Goal: Register for event/course

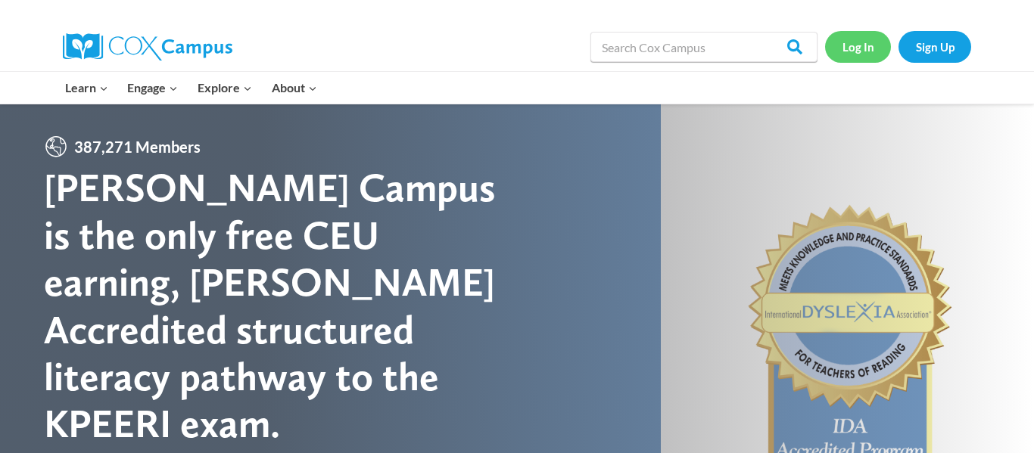
click at [876, 45] on link "Log In" at bounding box center [858, 46] width 66 height 31
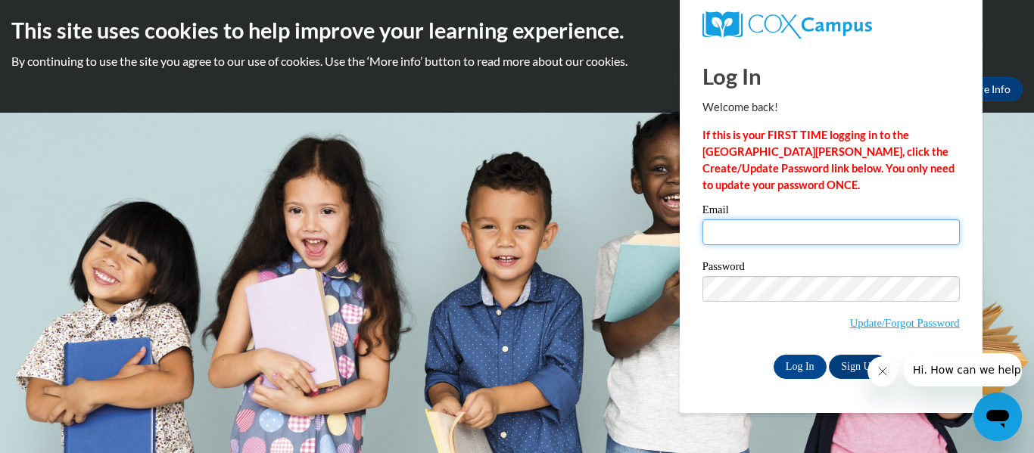
click at [906, 241] on input "Email" at bounding box center [831, 233] width 257 height 26
type input "ebrinson@tcjackets.net"
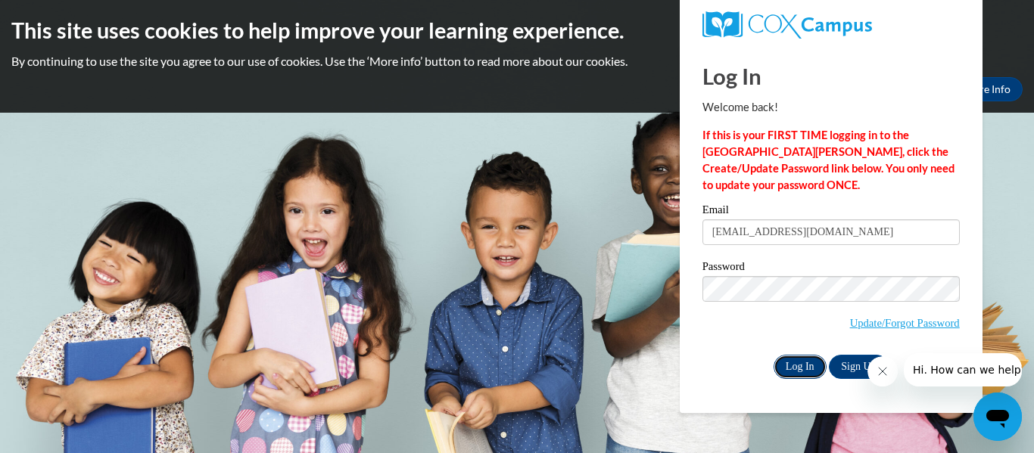
click at [812, 358] on input "Log In" at bounding box center [800, 367] width 53 height 24
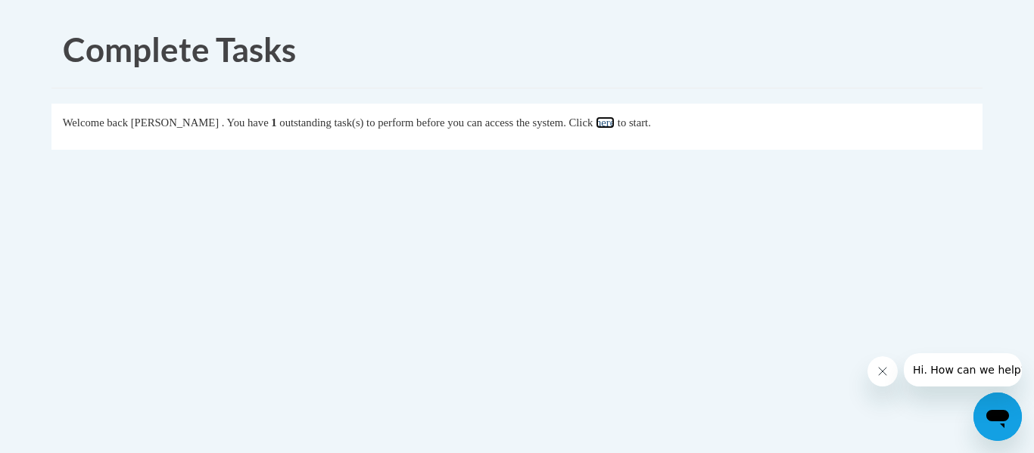
click at [615, 123] on link "here" at bounding box center [605, 123] width 19 height 12
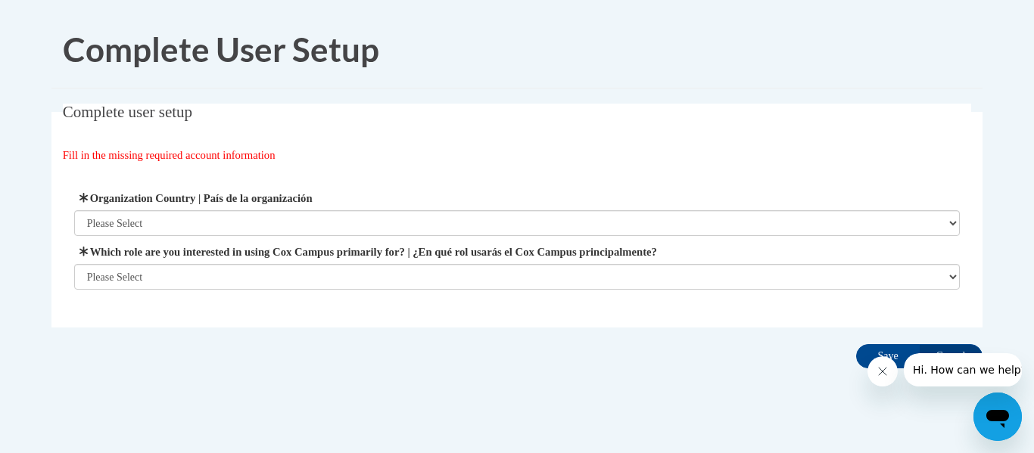
click at [890, 373] on button "Close message from company" at bounding box center [883, 372] width 30 height 30
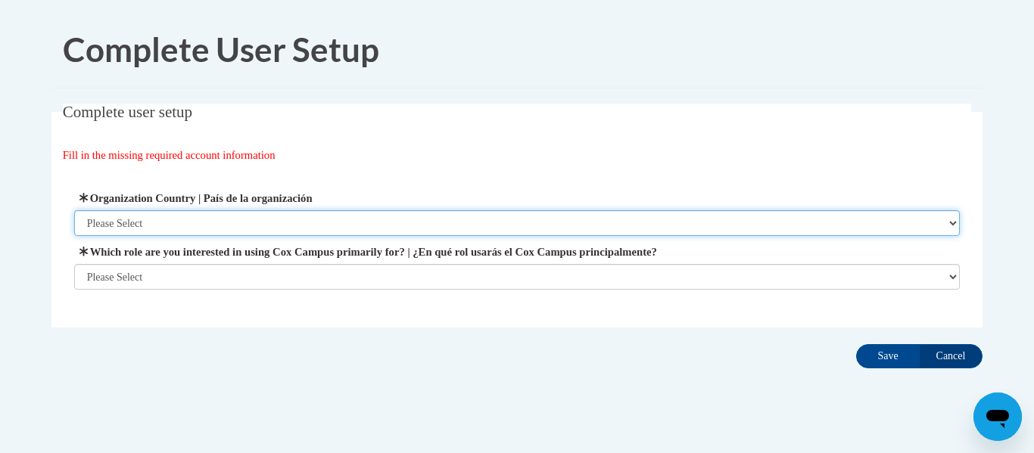
click at [498, 217] on select "Please Select United States | Estados Unidos Outside of the United States | Fue…" at bounding box center [517, 223] width 886 height 26
select select "ad49bcad-a171-4b2e-b99c-48b446064914"
click at [74, 210] on select "Please Select United States | Estados Unidos Outside of the United States | Fue…" at bounding box center [517, 223] width 886 height 26
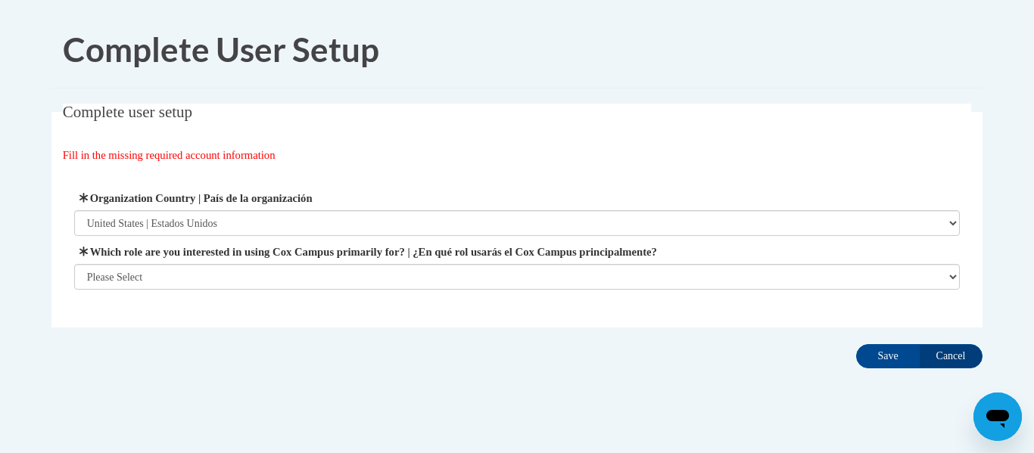
click at [471, 261] on span "Which role are you interested in using Cox Campus primarily for? | ¿En qué rol …" at bounding box center [517, 267] width 886 height 46
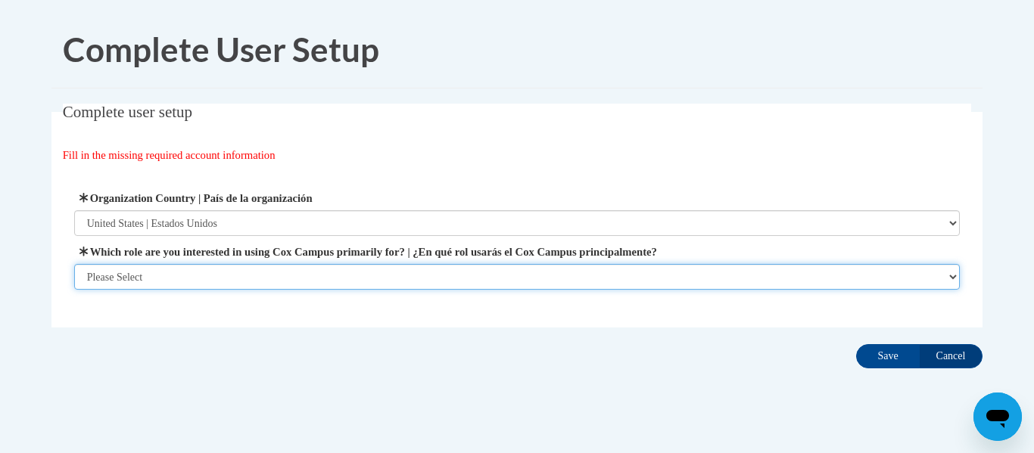
click at [466, 273] on select "Please Select College/University | Colegio/Universidad Community/Nonprofit Part…" at bounding box center [517, 277] width 886 height 26
select select "fbf2d438-af2f-41f8-98f1-81c410e29de3"
click at [74, 290] on select "Please Select College/University | Colegio/Universidad Community/Nonprofit Part…" at bounding box center [517, 277] width 886 height 26
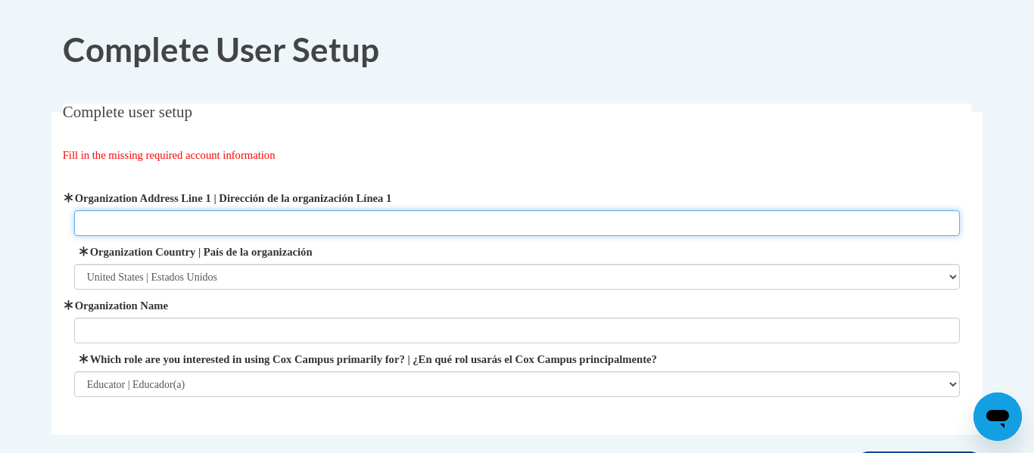
click at [340, 235] on input "Organization Address Line 1 | Dirección de la organización Línea 1" at bounding box center [517, 223] width 886 height 26
type input "51 memory lane Thomasville Ga 31792"
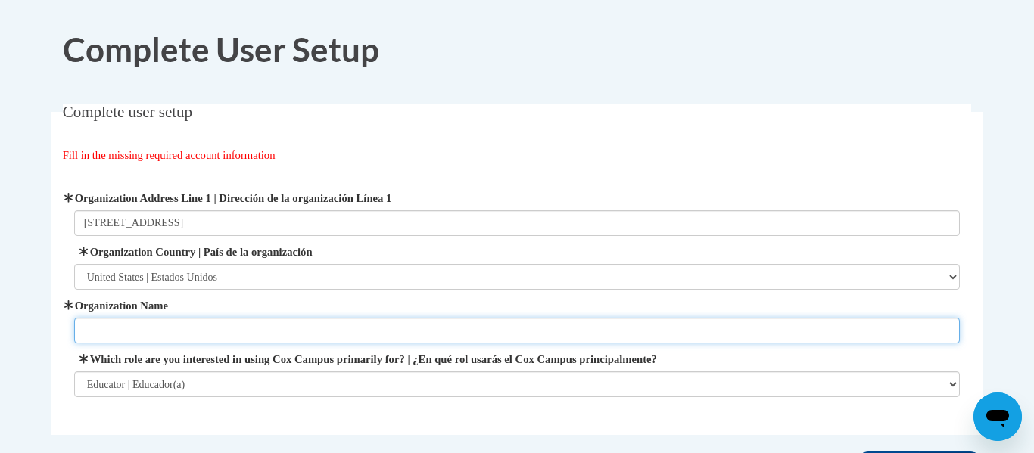
click at [166, 334] on input "Organization Name" at bounding box center [517, 331] width 886 height 26
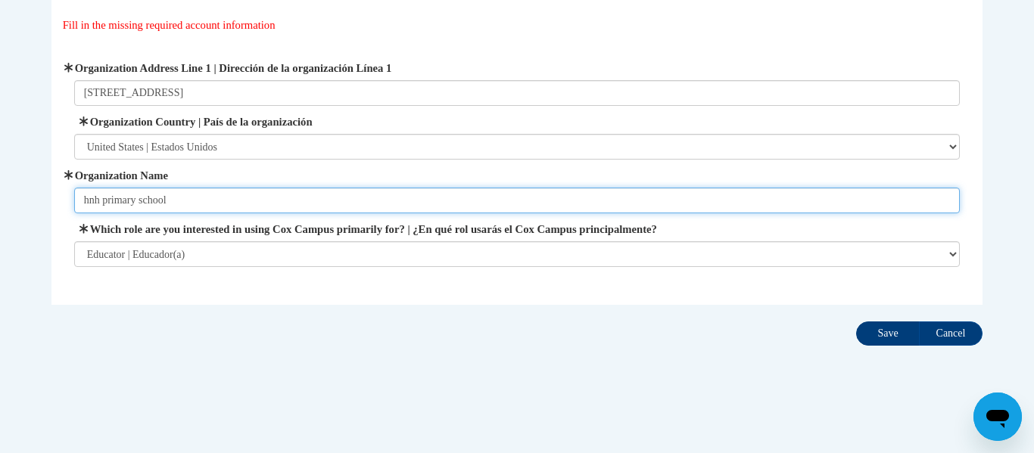
type input "hnh primary school"
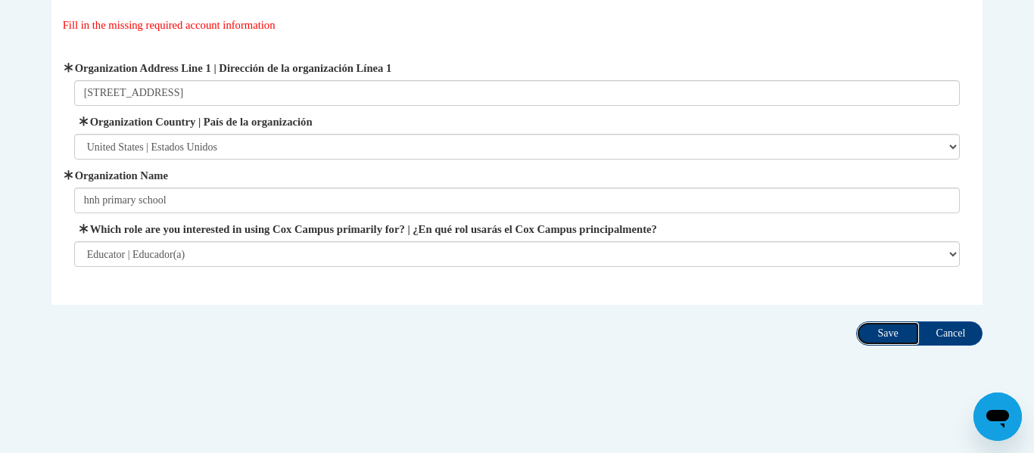
click at [866, 337] on input "Save" at bounding box center [888, 334] width 64 height 24
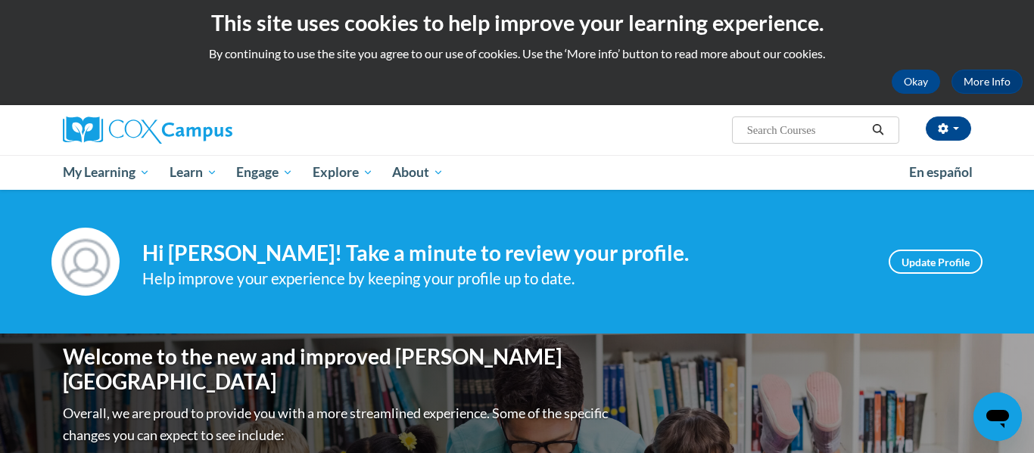
scroll to position [7, 0]
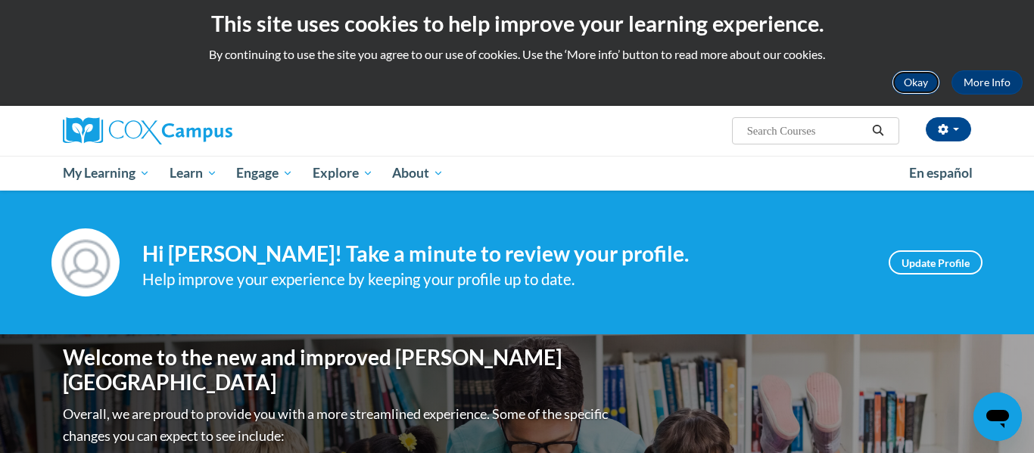
click at [911, 82] on button "Okay" at bounding box center [916, 82] width 48 height 24
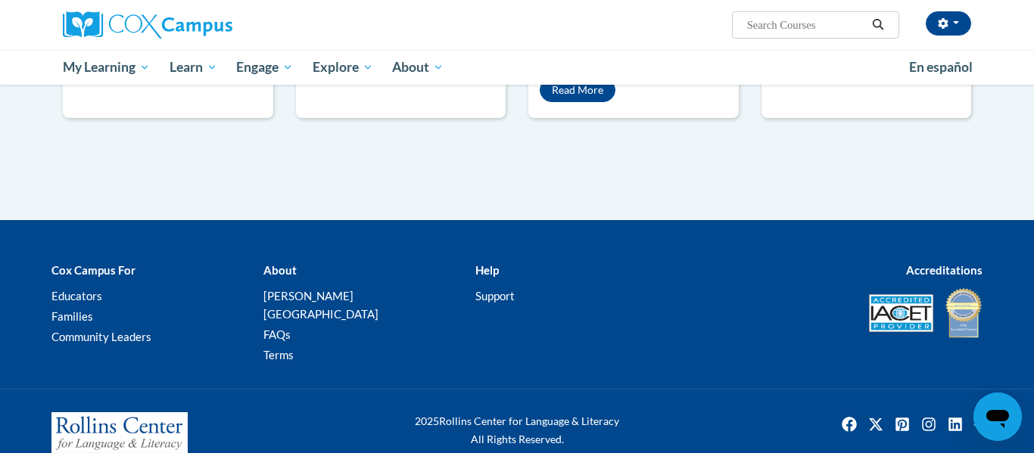
scroll to position [0, 0]
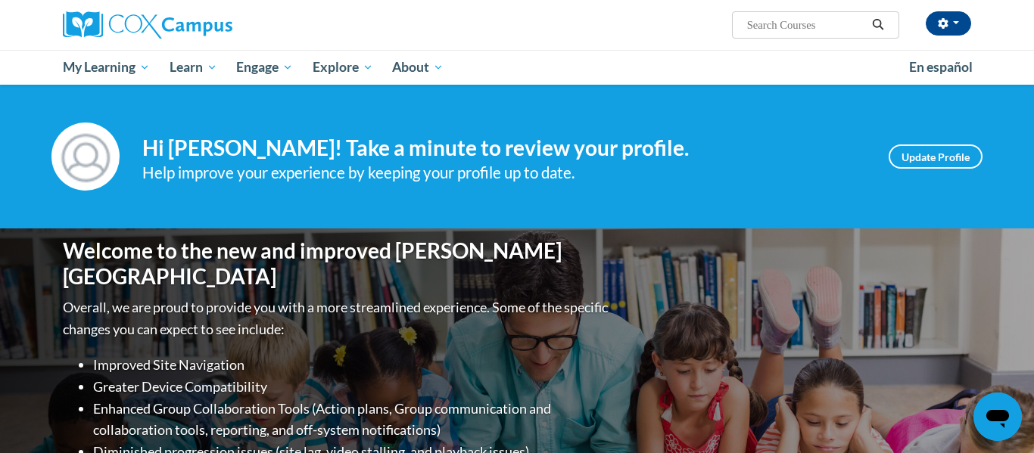
click at [805, 23] on input "Search..." at bounding box center [806, 25] width 121 height 18
type input "reading fluency"
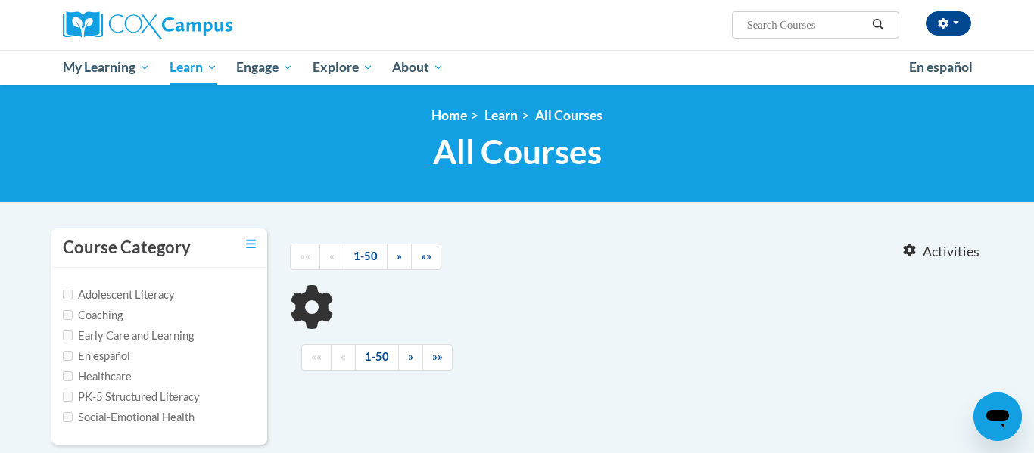
type input "reading fluency"
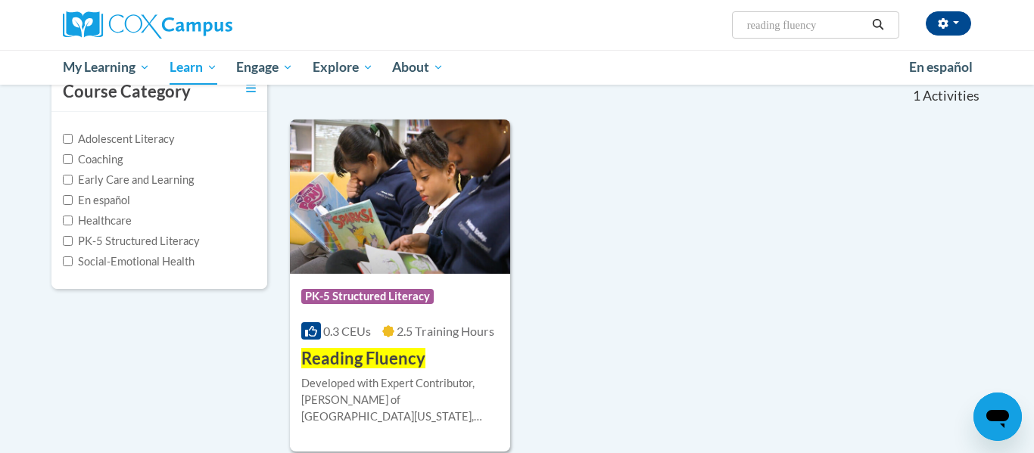
scroll to position [164, 0]
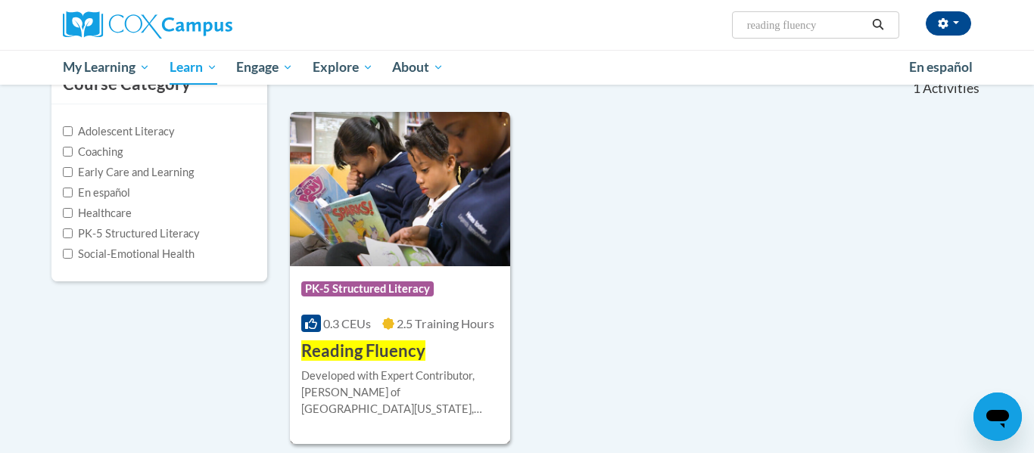
click at [444, 374] on div "Developed with Expert Contributor, Dr. [PERSON_NAME] of [GEOGRAPHIC_DATA][US_ST…" at bounding box center [400, 393] width 198 height 50
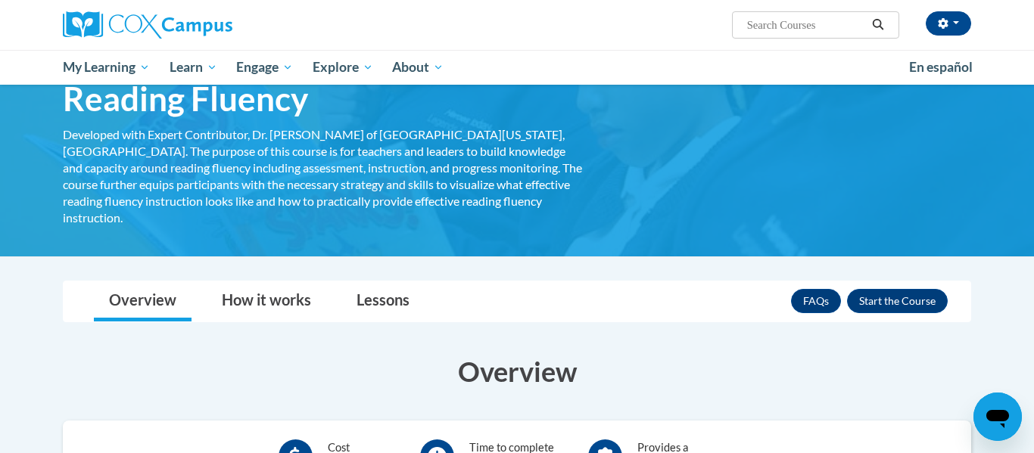
scroll to position [76, 0]
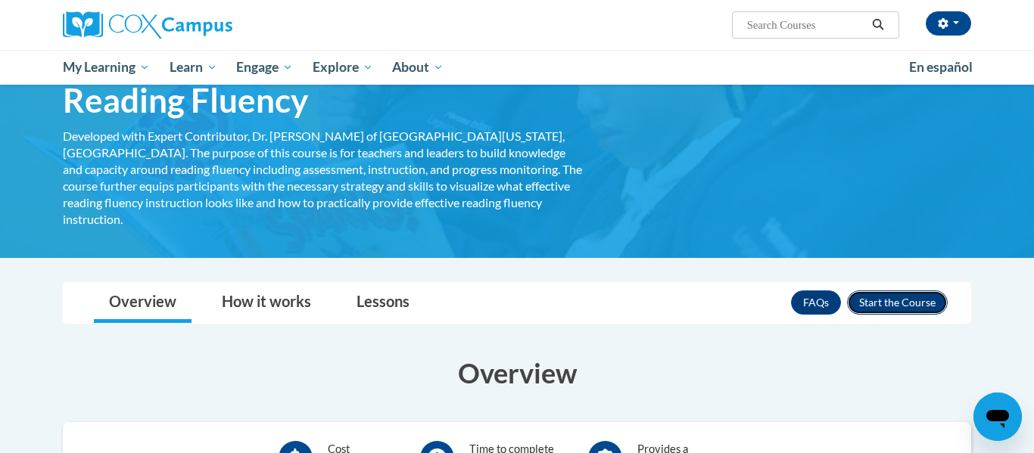
click at [885, 291] on button "Enroll" at bounding box center [897, 303] width 101 height 24
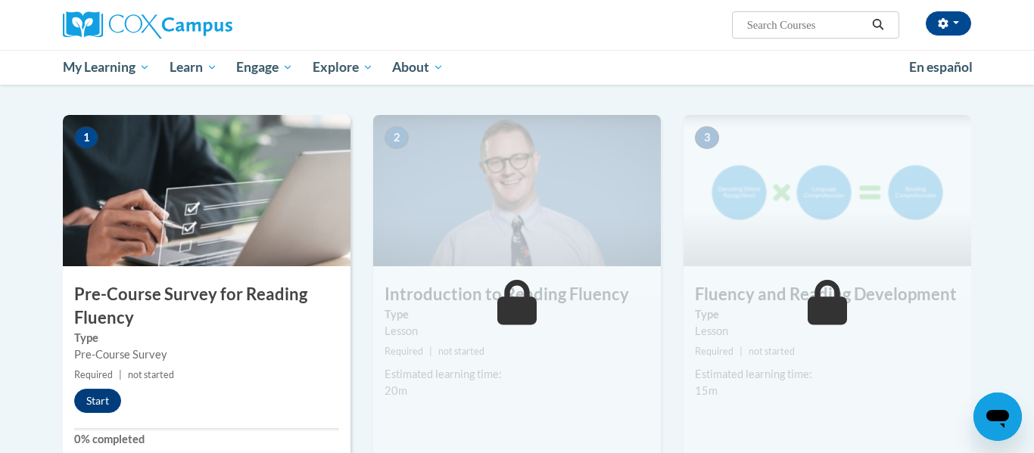
scroll to position [279, 0]
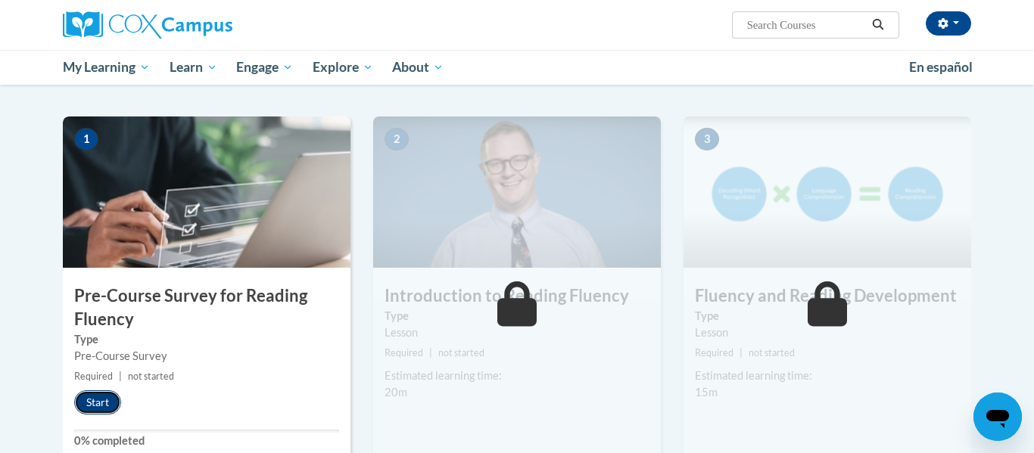
click at [119, 400] on button "Start" at bounding box center [97, 403] width 47 height 24
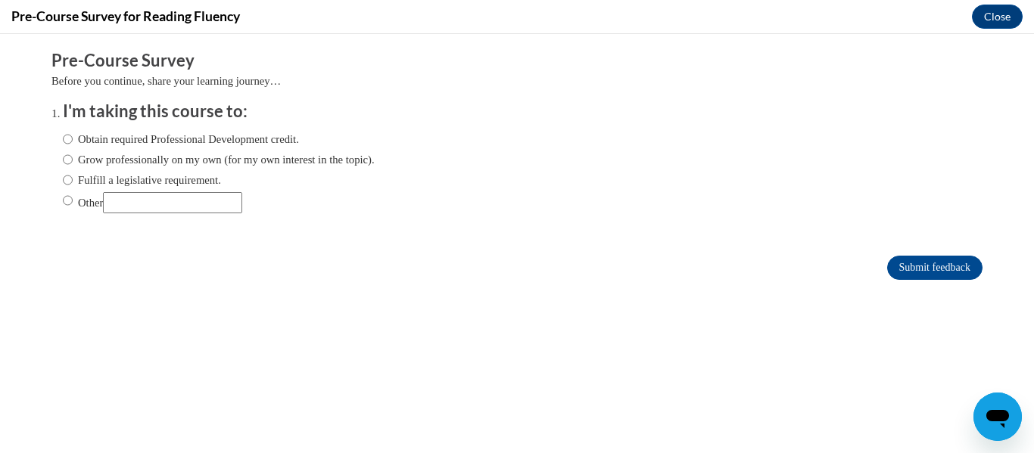
scroll to position [0, 0]
click at [69, 161] on input "Grow professionally on my own (for my own interest in the topic)." at bounding box center [68, 159] width 10 height 17
radio input "true"
click at [956, 263] on input "Submit feedback" at bounding box center [934, 268] width 95 height 24
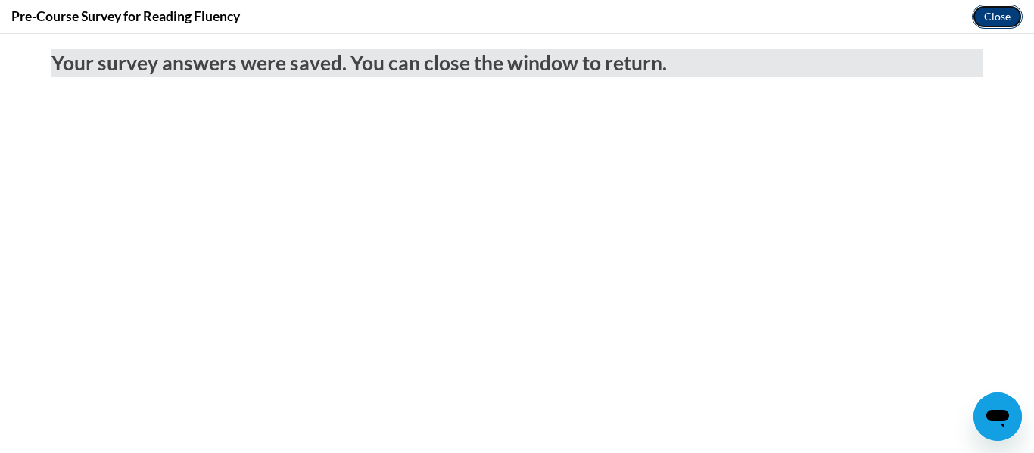
click at [983, 17] on button "Close" at bounding box center [997, 17] width 51 height 24
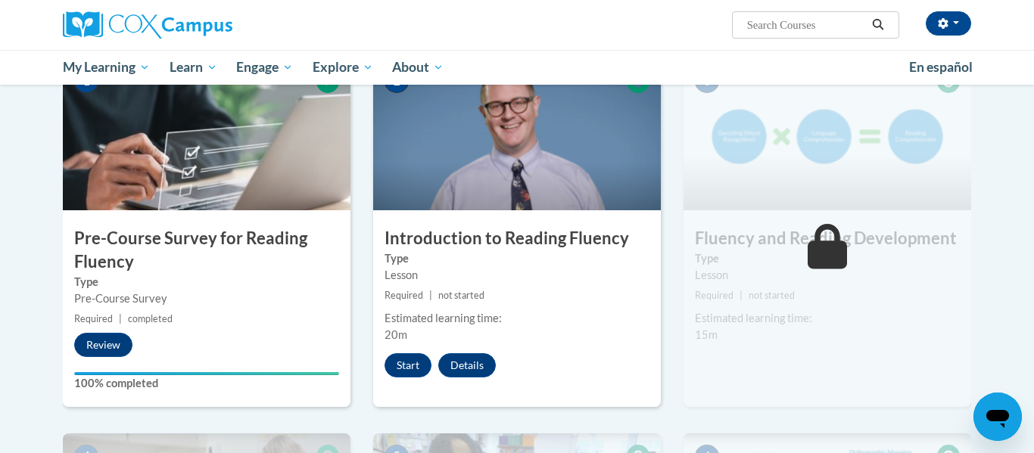
scroll to position [339, 0]
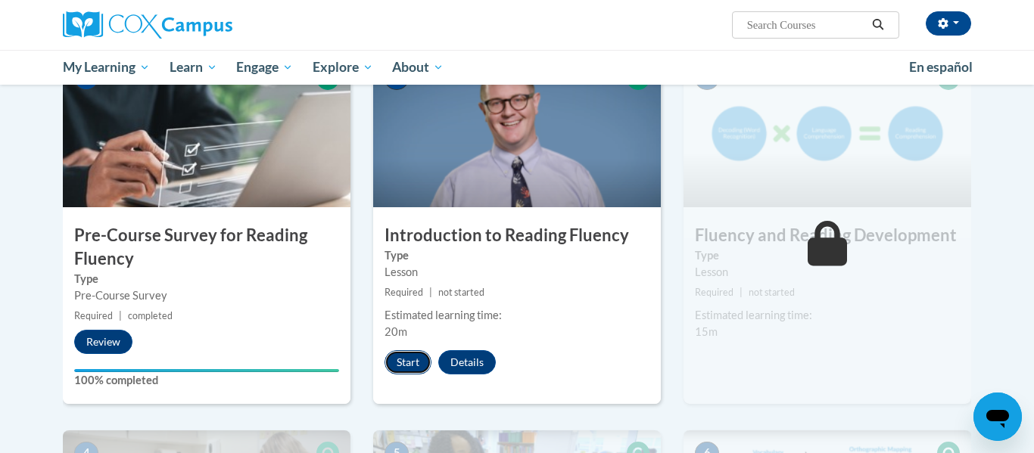
click at [392, 354] on button "Start" at bounding box center [408, 363] width 47 height 24
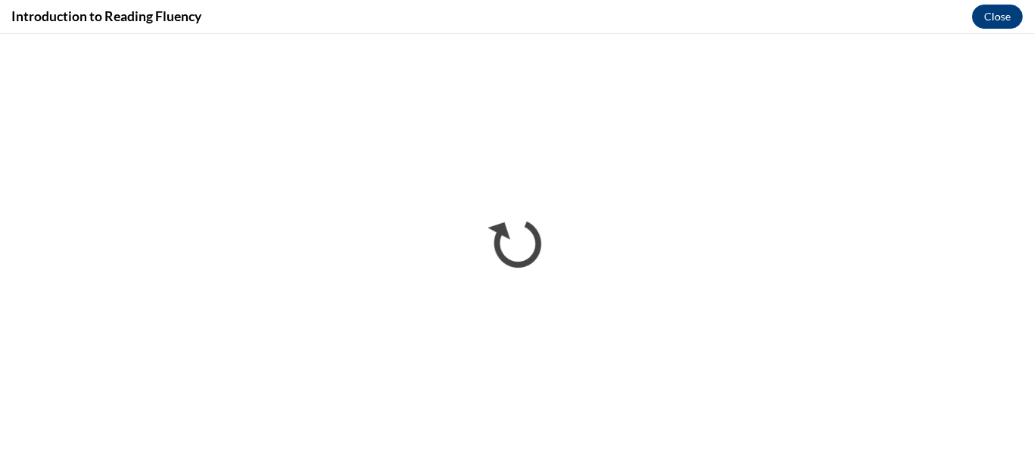
scroll to position [0, 0]
